Goal: Transaction & Acquisition: Download file/media

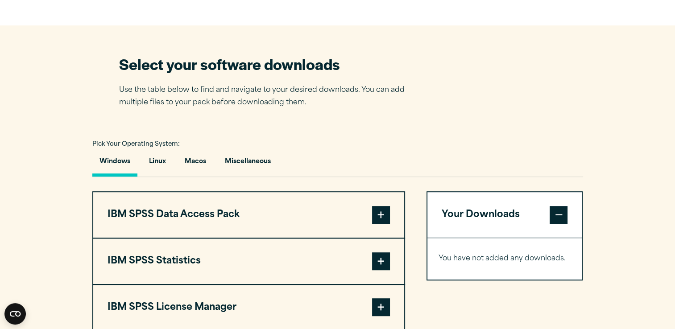
scroll to position [625, 0]
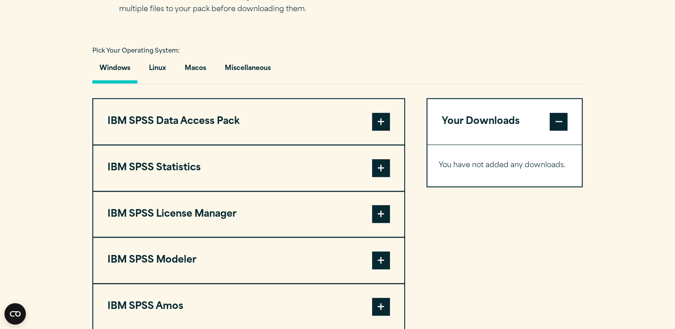
click at [378, 166] on span at bounding box center [381, 168] width 18 height 18
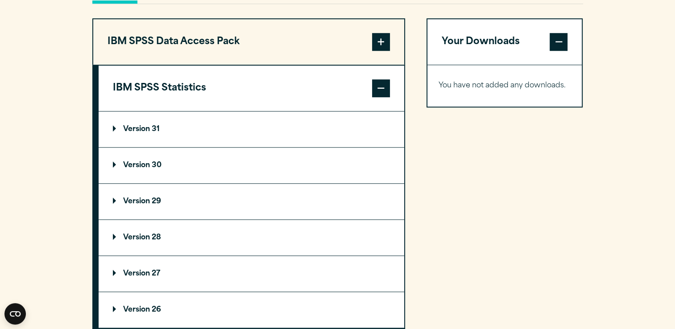
scroll to position [714, 0]
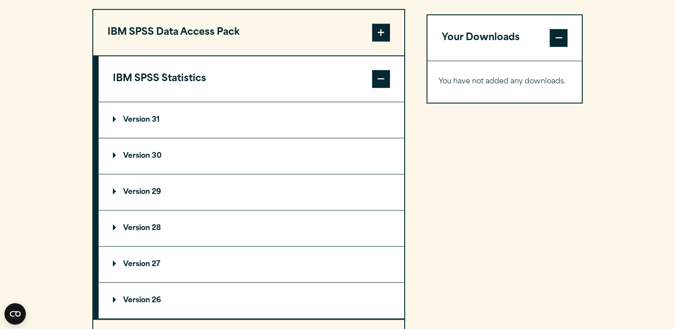
click at [114, 119] on p "Version 31" at bounding box center [136, 119] width 47 height 7
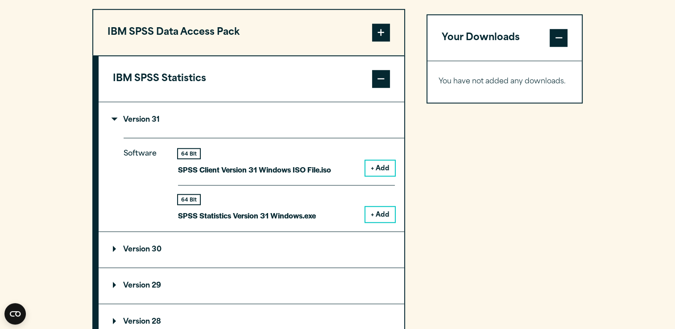
click at [381, 216] on button "+ Add" at bounding box center [379, 214] width 29 height 15
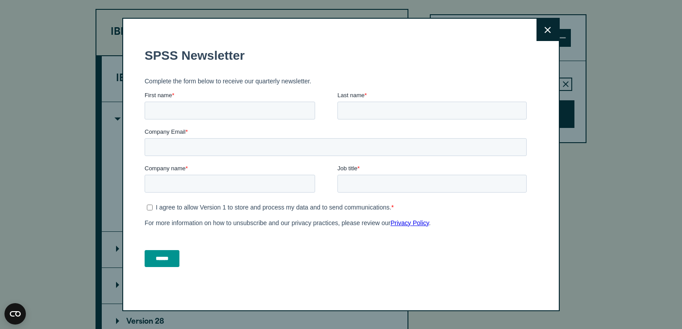
click at [498, 67] on fieldset "SPSS Newsletter" at bounding box center [338, 55] width 386 height 31
click at [191, 104] on input "First name *" at bounding box center [230, 111] width 170 height 18
type input "****"
click at [392, 111] on input "Last name *" at bounding box center [431, 111] width 189 height 18
type input "**********"
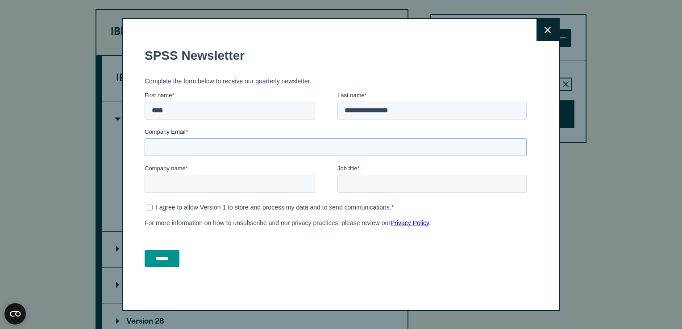
click at [211, 145] on input "Company Email *" at bounding box center [336, 147] width 382 height 18
type input "**********"
click at [538, 22] on button "Close" at bounding box center [547, 30] width 22 height 22
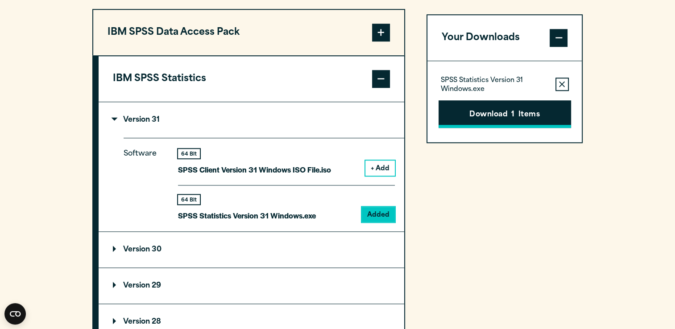
click at [475, 117] on button "Download 1 Items" at bounding box center [505, 114] width 133 height 28
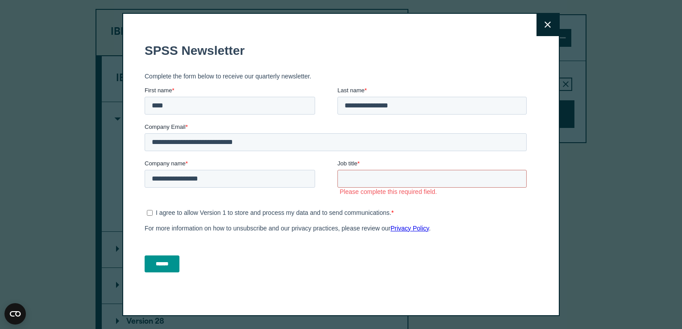
click at [543, 31] on button "Close" at bounding box center [547, 25] width 22 height 22
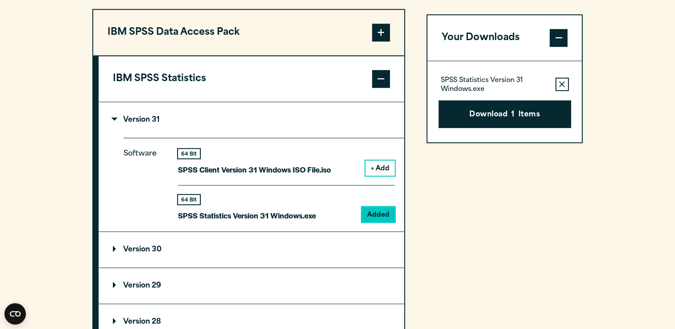
click at [117, 119] on p "Version 31" at bounding box center [136, 119] width 47 height 7
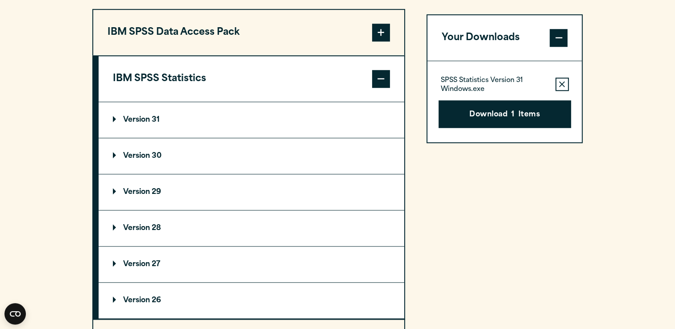
click at [113, 153] on p "Version 30" at bounding box center [137, 156] width 49 height 7
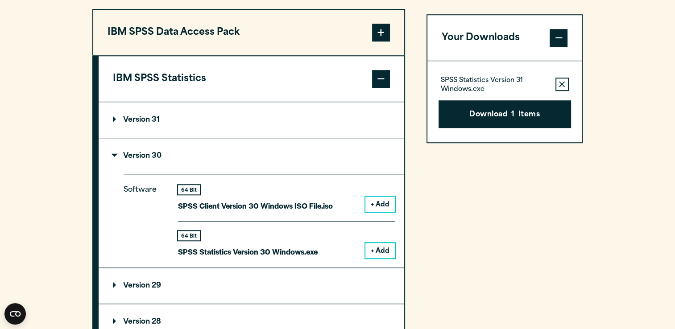
click at [386, 201] on button "+ Add" at bounding box center [379, 204] width 29 height 15
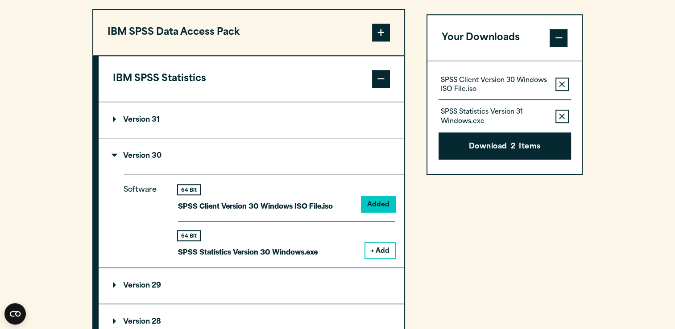
click at [564, 117] on icon "button" at bounding box center [562, 116] width 6 height 6
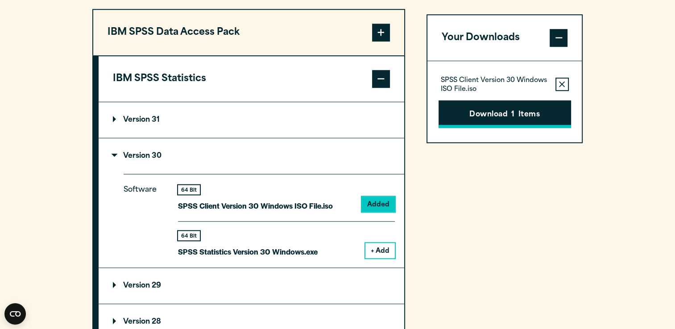
click at [539, 123] on button "Download 1 Items" at bounding box center [505, 114] width 133 height 28
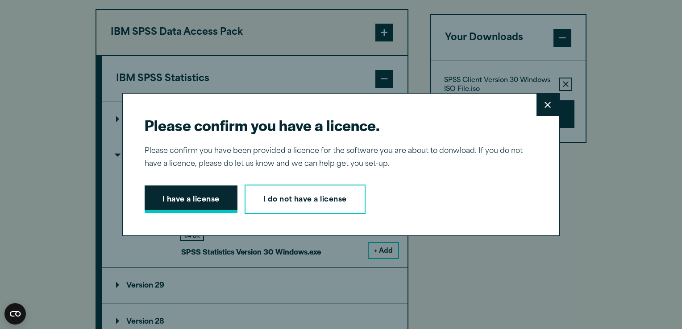
click at [187, 208] on button "I have a license" at bounding box center [191, 200] width 93 height 28
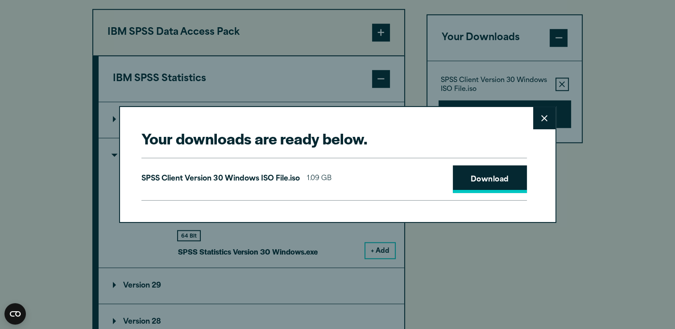
click at [509, 181] on link "Download" at bounding box center [490, 180] width 74 height 28
click at [505, 180] on link "Download" at bounding box center [490, 180] width 74 height 28
click at [541, 114] on button "Close" at bounding box center [544, 118] width 22 height 22
